Goal: Task Accomplishment & Management: Manage account settings

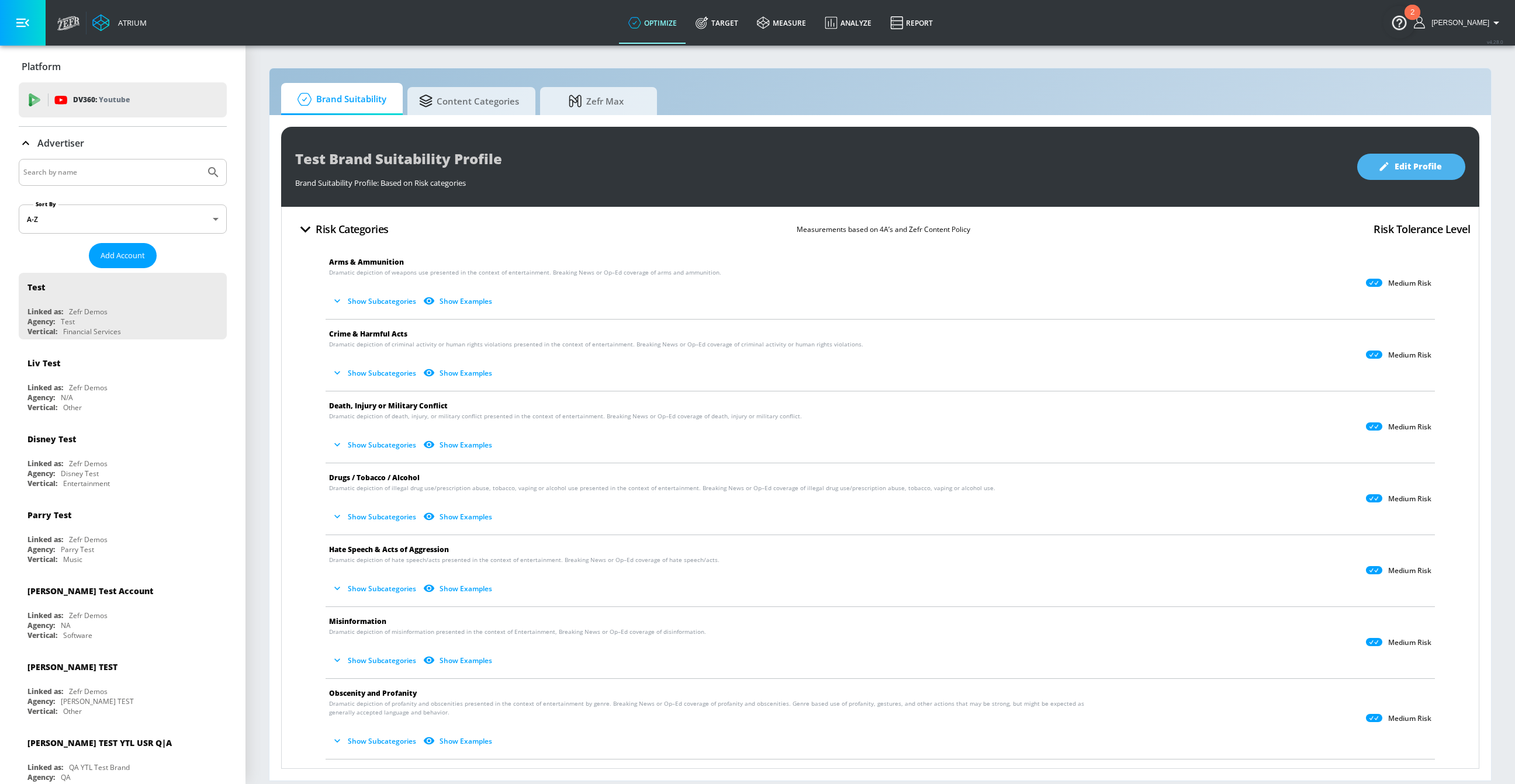
click at [1396, 156] on button "Edit Profile" at bounding box center [1411, 167] width 108 height 27
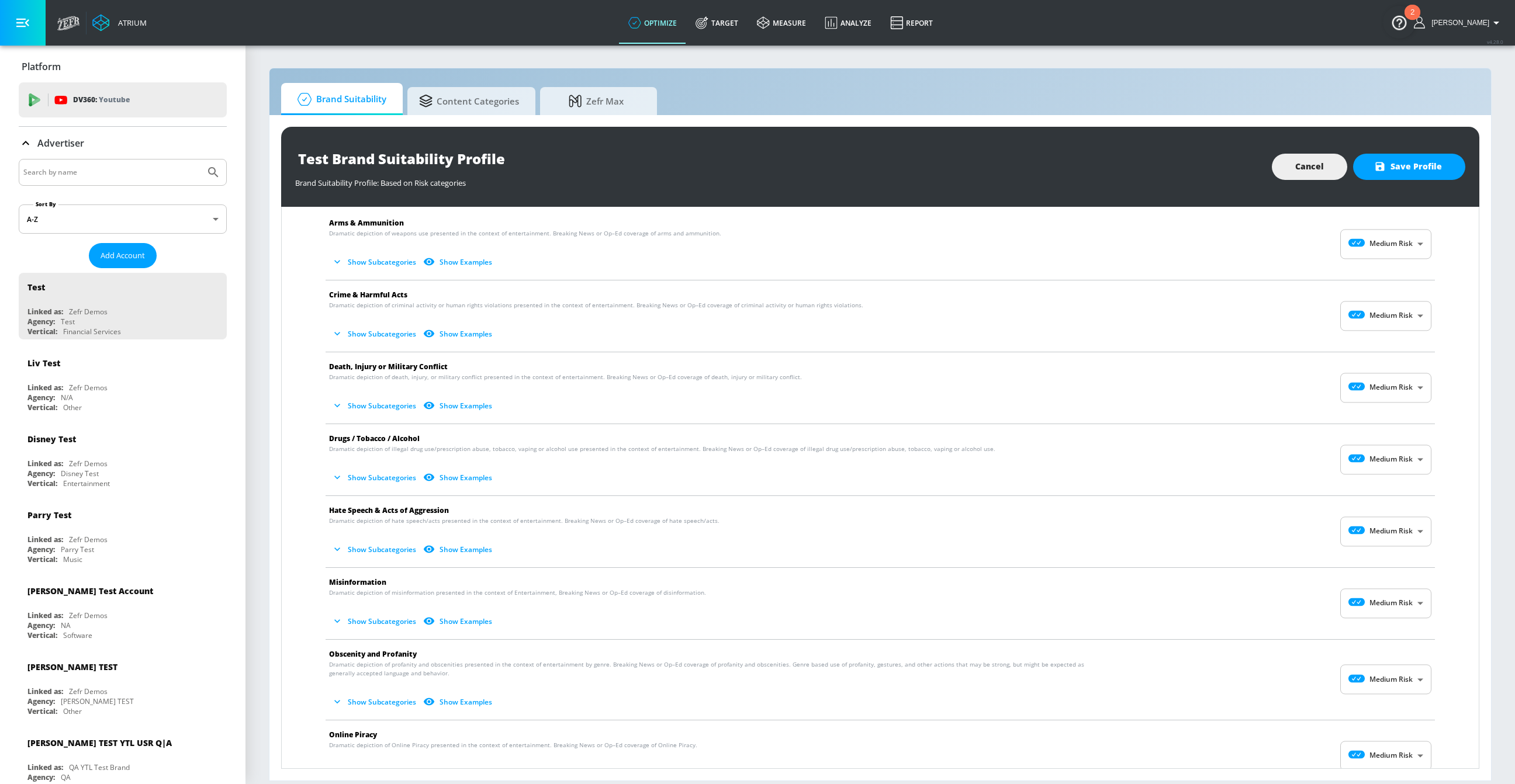
scroll to position [43, 0]
click at [373, 406] on button "Show Subcategories" at bounding box center [375, 402] width 92 height 19
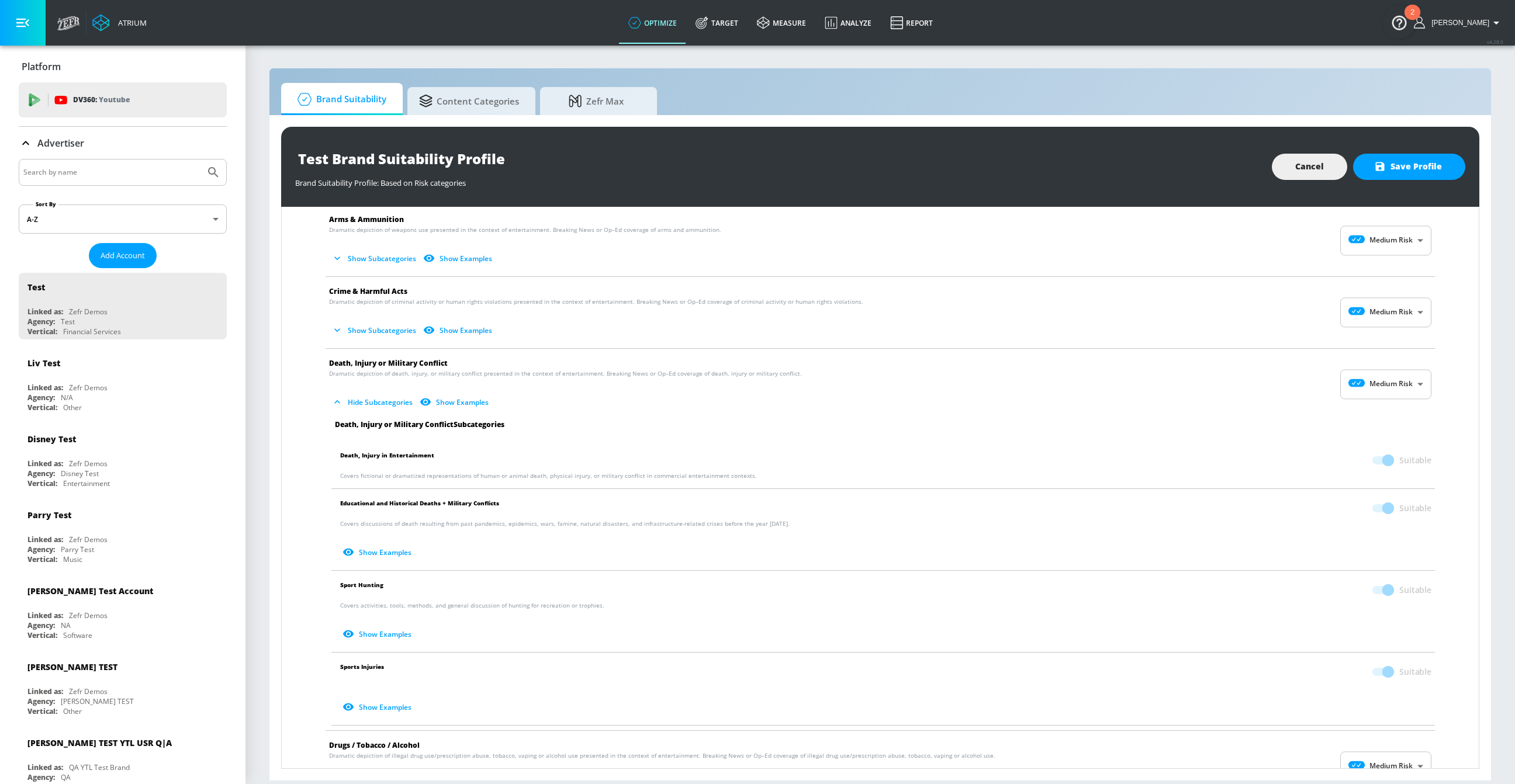
click at [1393, 375] on body "Atrium optimize Target measure Analyze Report optimize Target measure Analyze R…" at bounding box center [757, 392] width 1515 height 784
click at [1392, 433] on div "Low Risk" at bounding box center [1386, 432] width 73 height 12
click at [1386, 662] on span at bounding box center [1382, 672] width 34 height 22
click at [1380, 591] on span at bounding box center [1383, 590] width 20 height 8
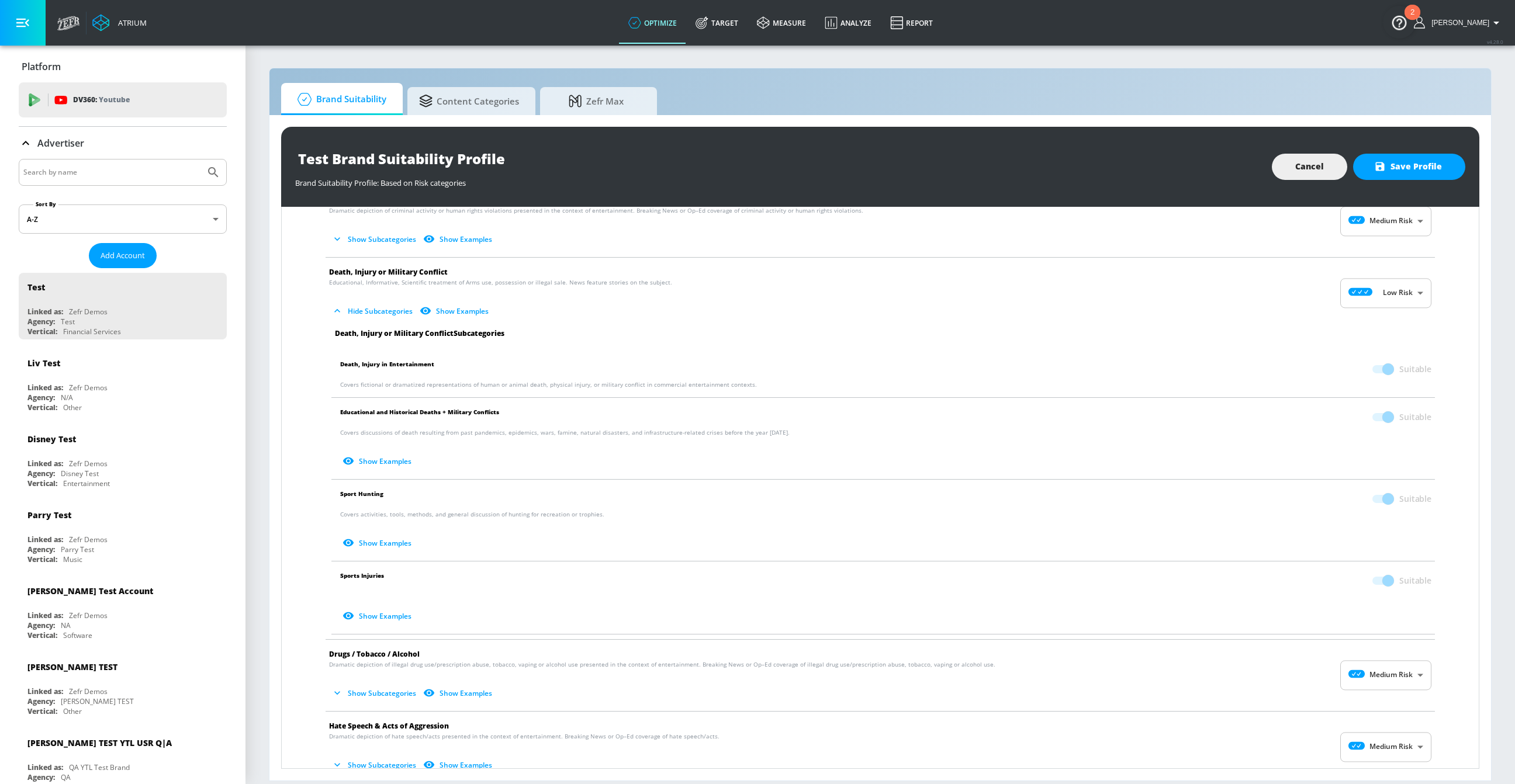
scroll to position [155, 0]
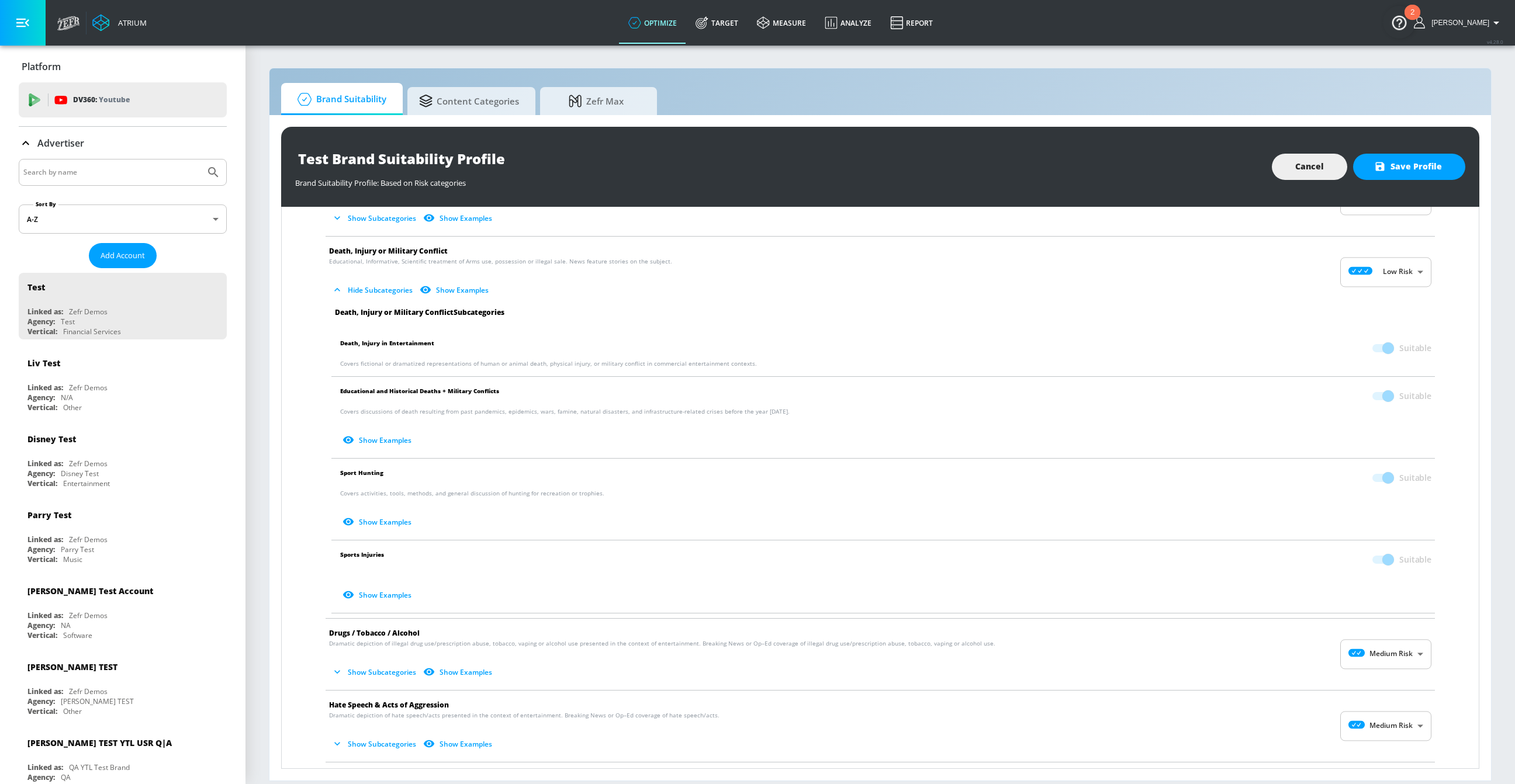
click at [1404, 274] on body "Atrium optimize Target measure Analyze Report optimize Target measure Analyze R…" at bounding box center [757, 392] width 1515 height 784
click at [1395, 299] on div "No Risk" at bounding box center [1386, 301] width 73 height 12
click at [1393, 267] on body "Atrium optimize Target measure Analyze Report optimize Target measure Analyze R…" at bounding box center [757, 392] width 1515 height 784
click at [1393, 313] on li "Low Risk" at bounding box center [1386, 319] width 91 height 19
type input "LOW"
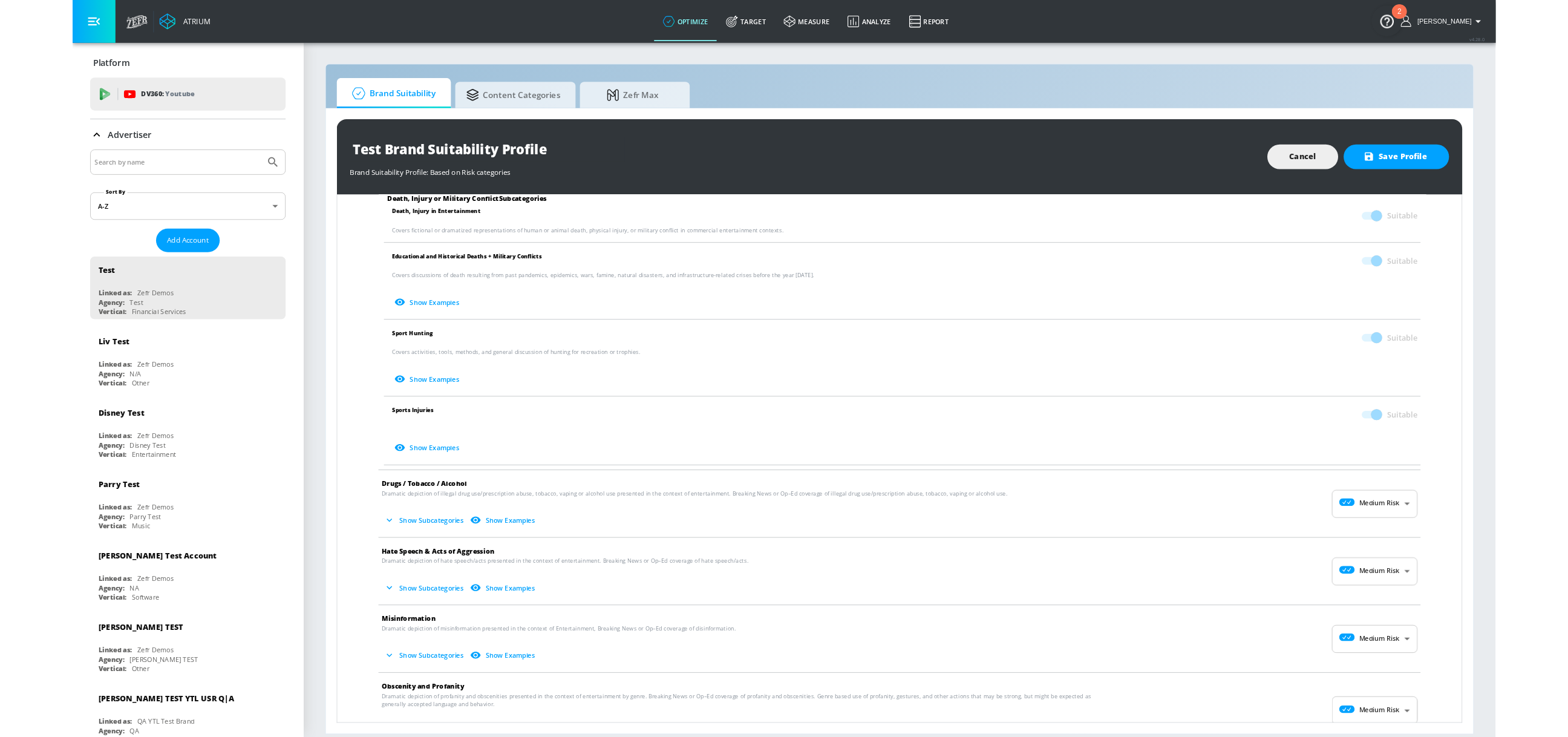
scroll to position [285, 0]
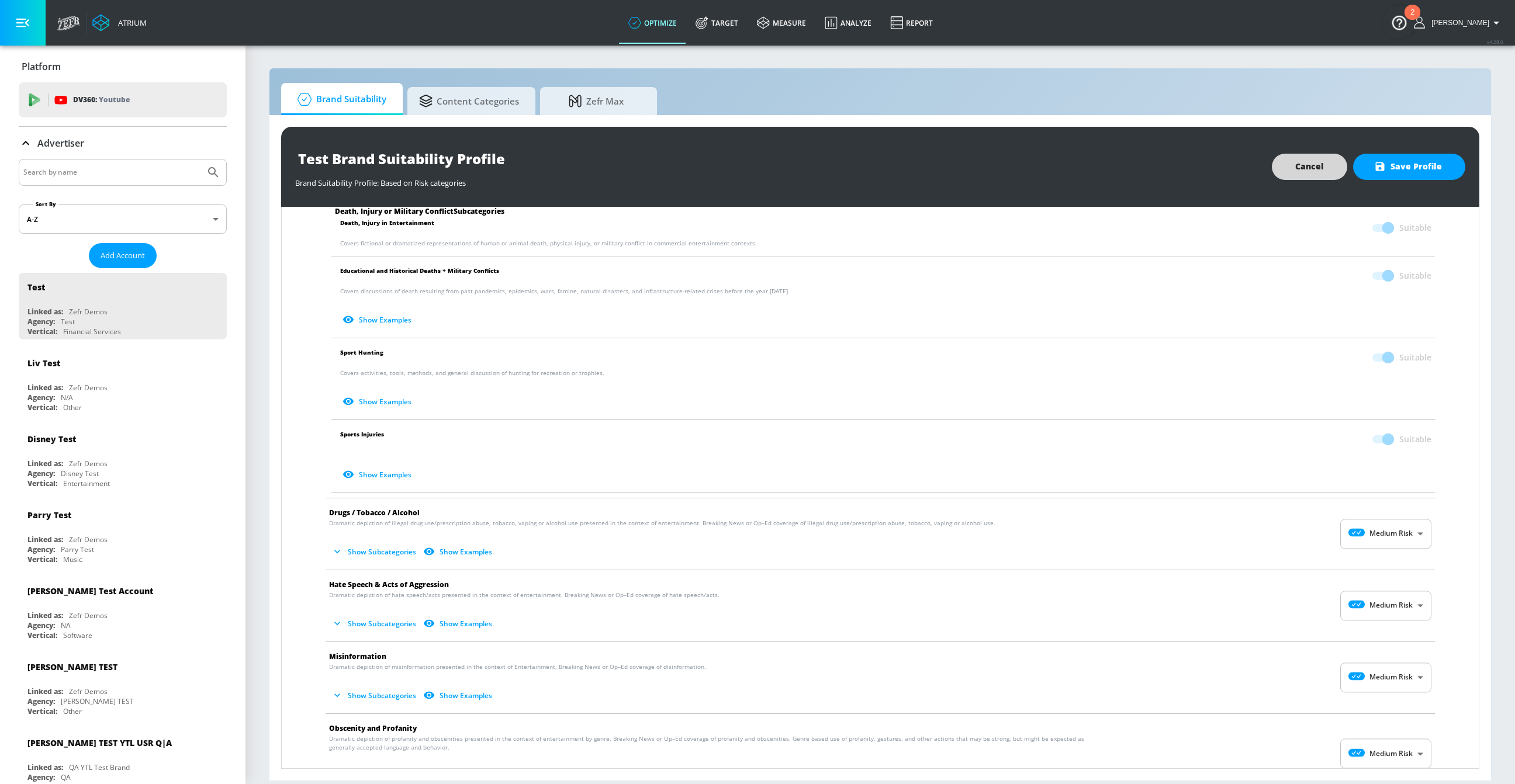
click at [1303, 166] on span "Cancel" at bounding box center [1309, 167] width 29 height 15
